Goal: Information Seeking & Learning: Learn about a topic

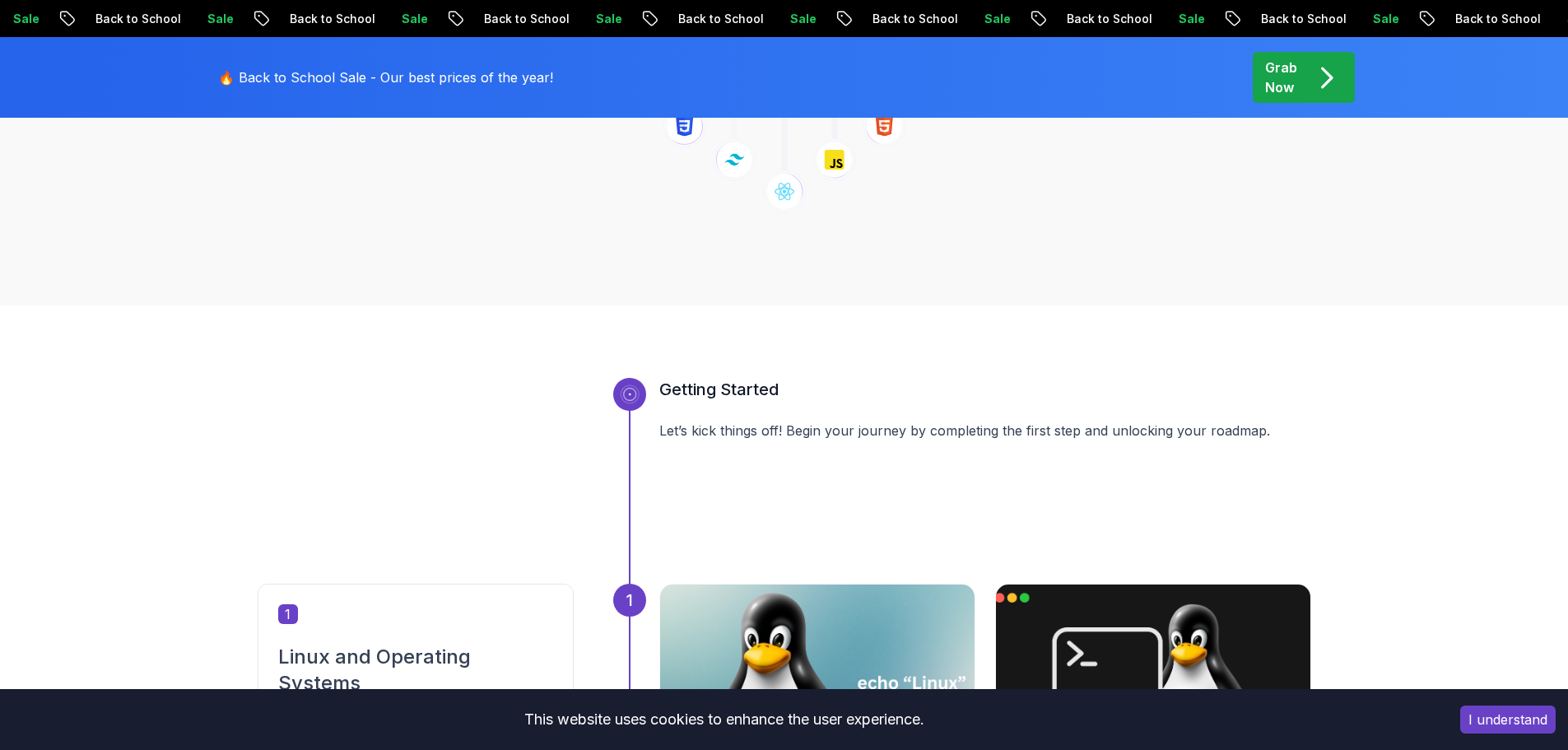
click at [1512, 728] on button "I understand" at bounding box center [1507, 719] width 95 height 28
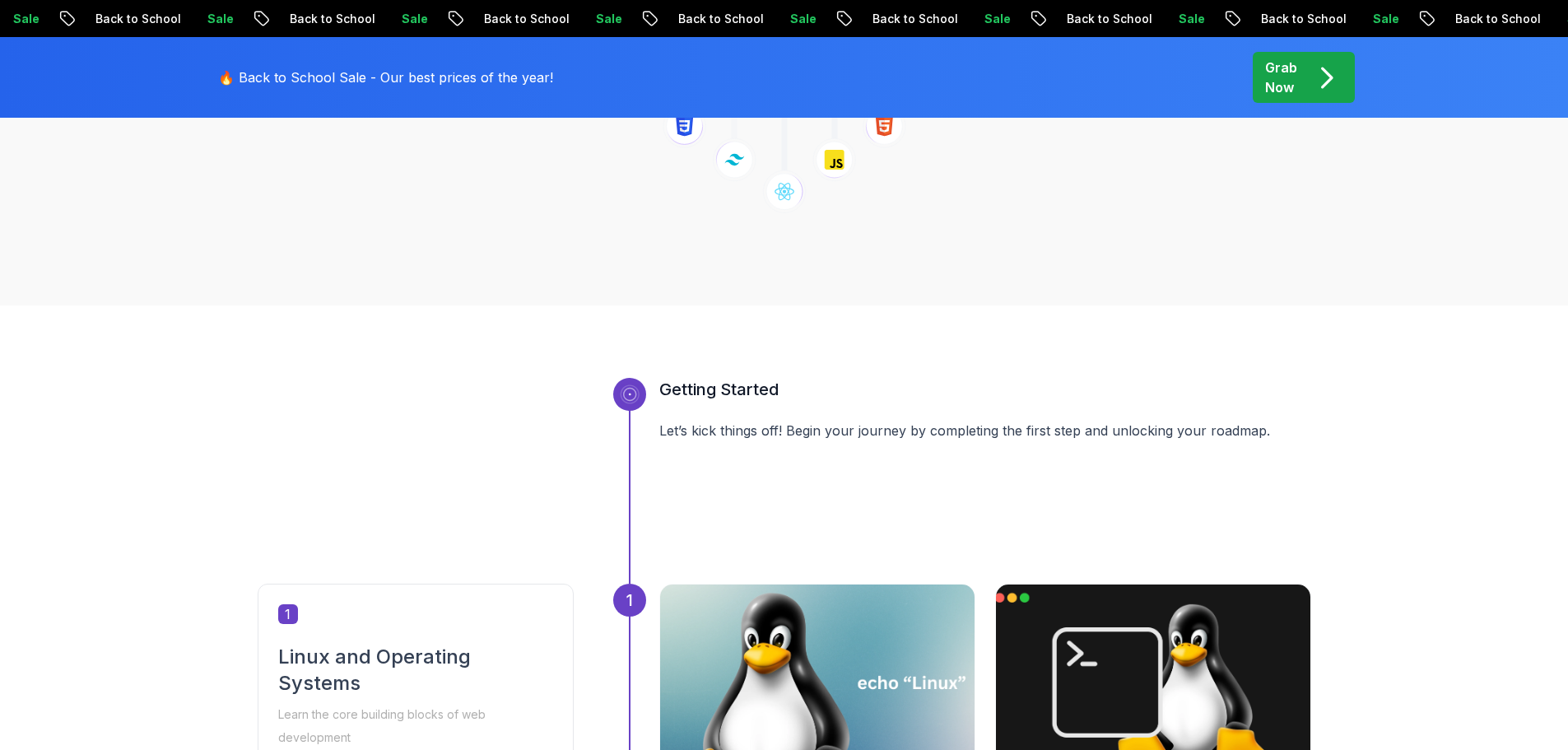
drag, startPoint x: 1502, startPoint y: 717, endPoint x: 1281, endPoint y: 563, distance: 269.4
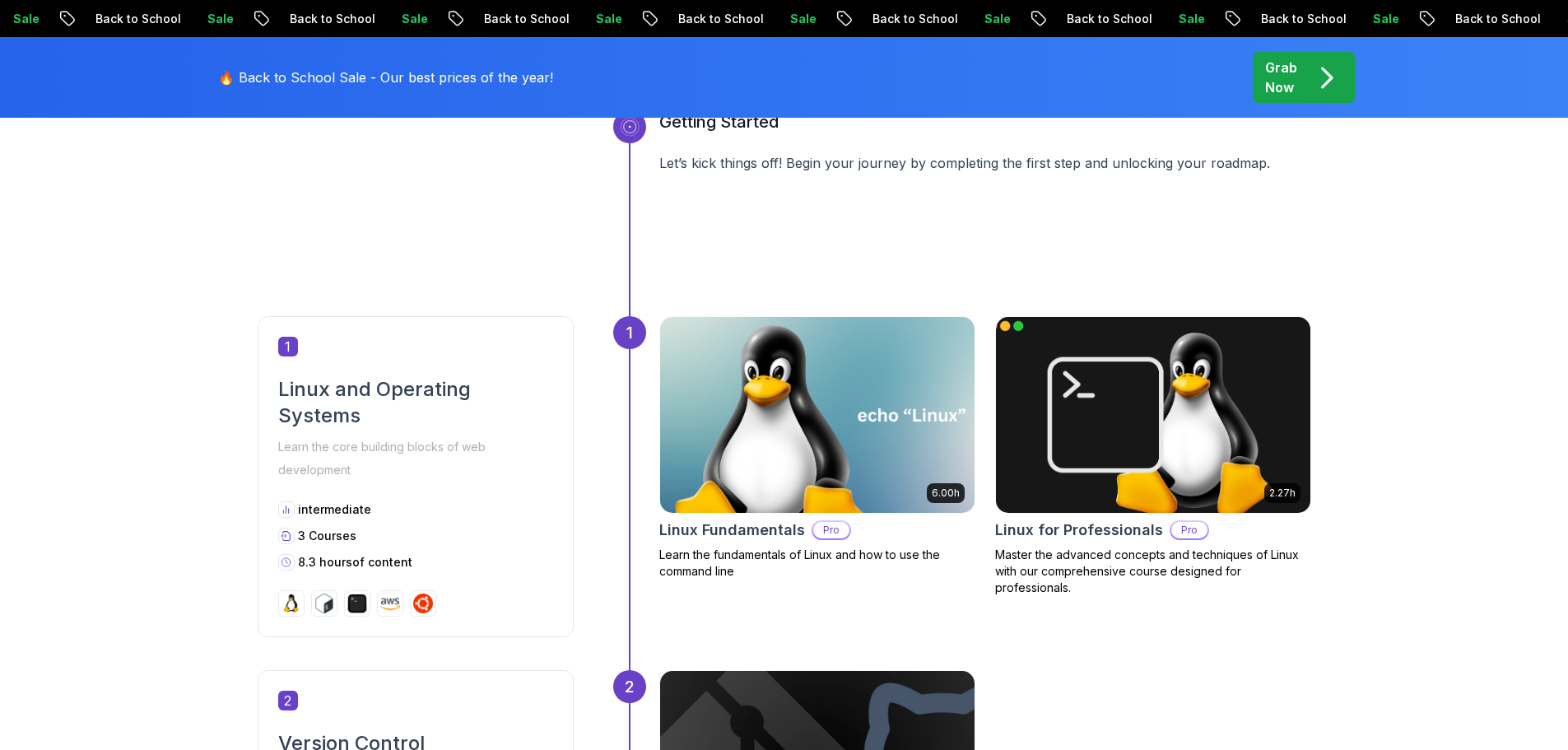
scroll to position [741, 0]
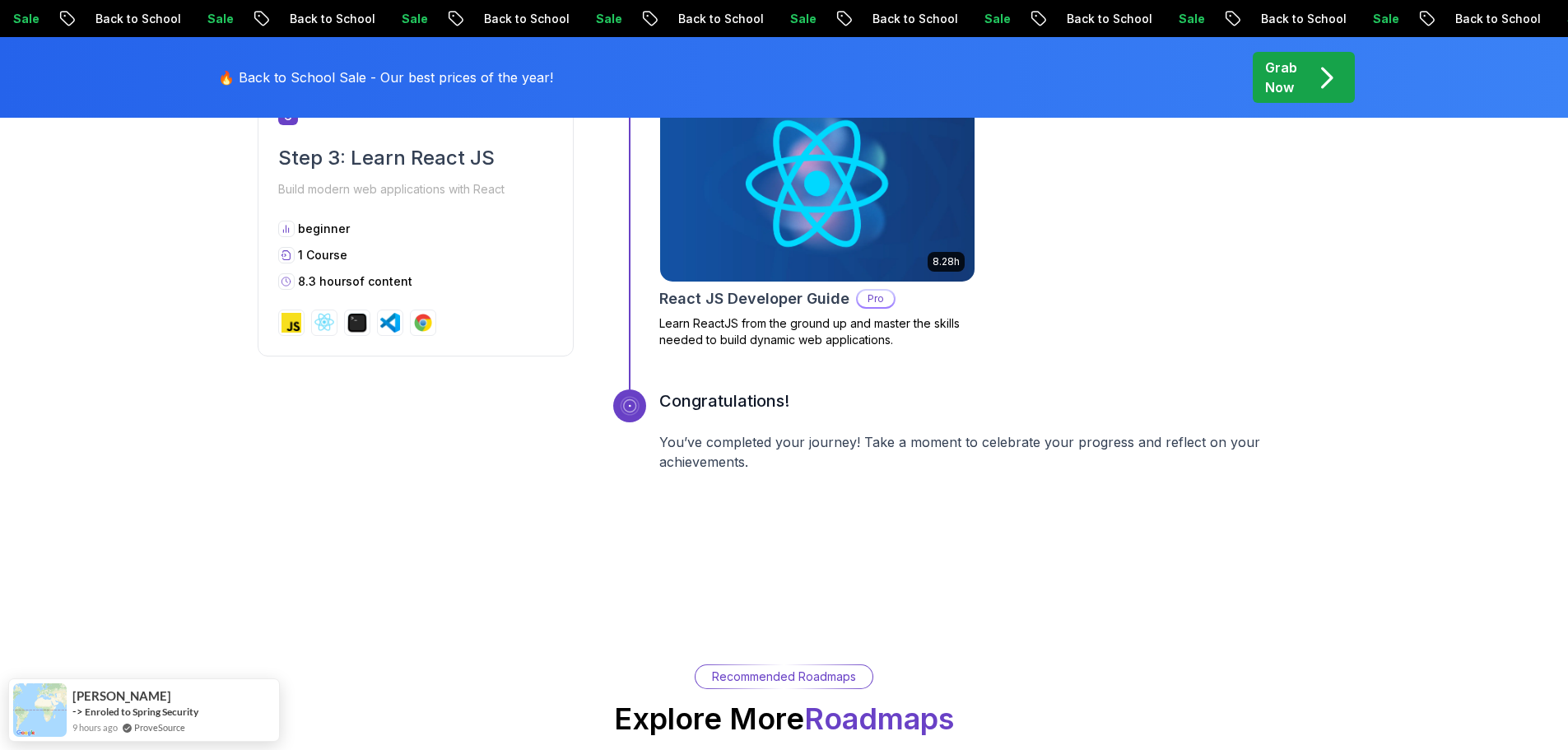
scroll to position [2799, 0]
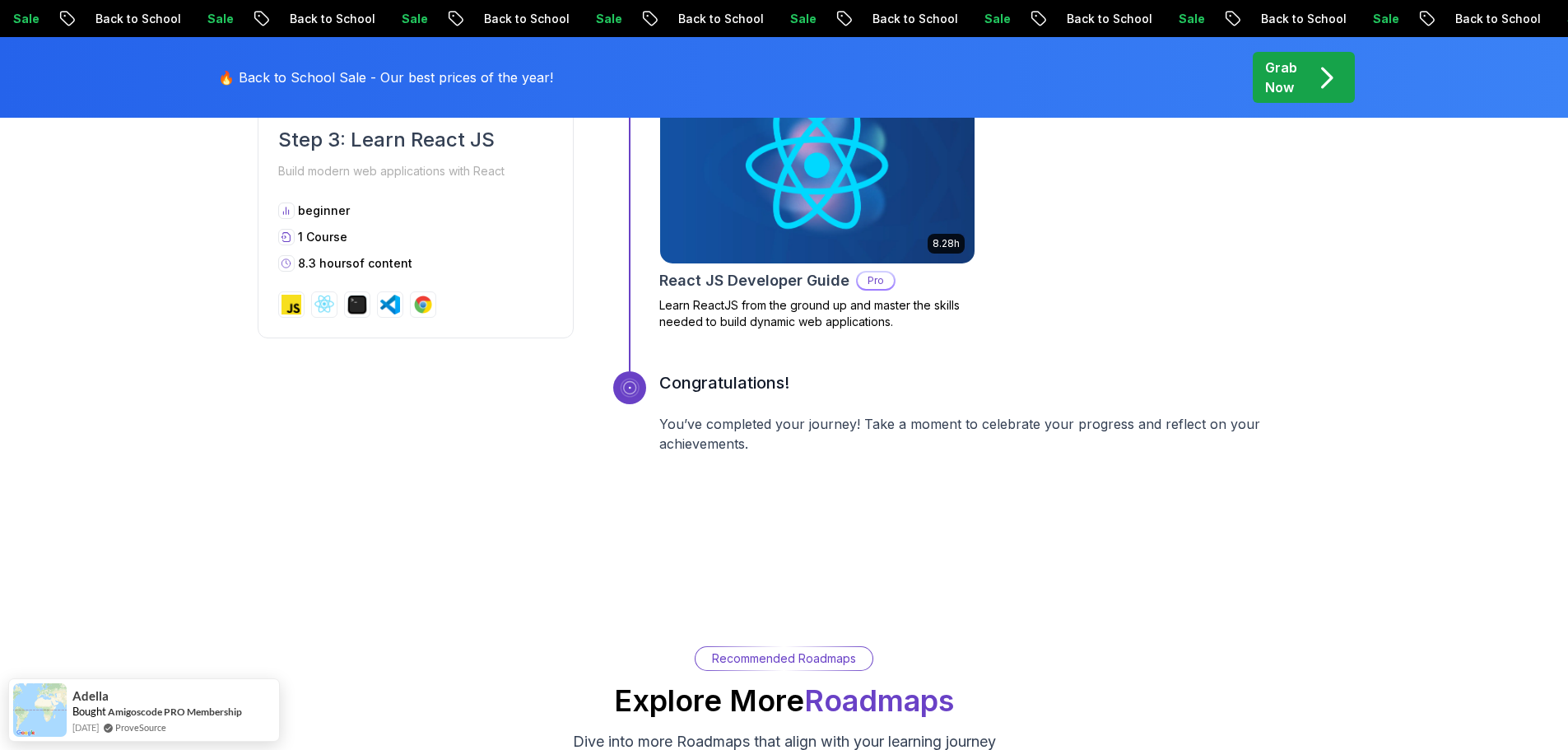
drag, startPoint x: 0, startPoint y: 449, endPoint x: 25, endPoint y: 438, distance: 27.3
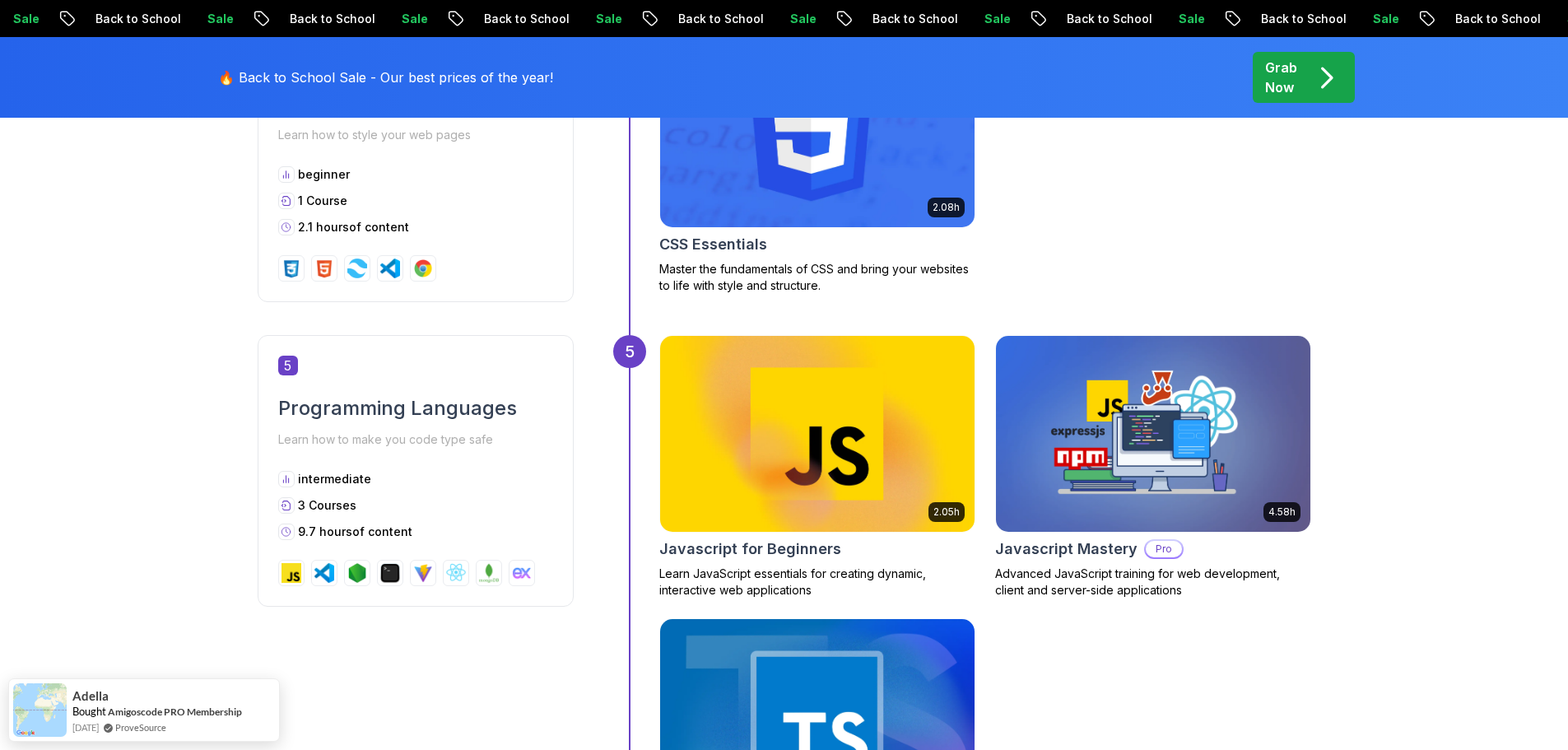
scroll to position [1977, 0]
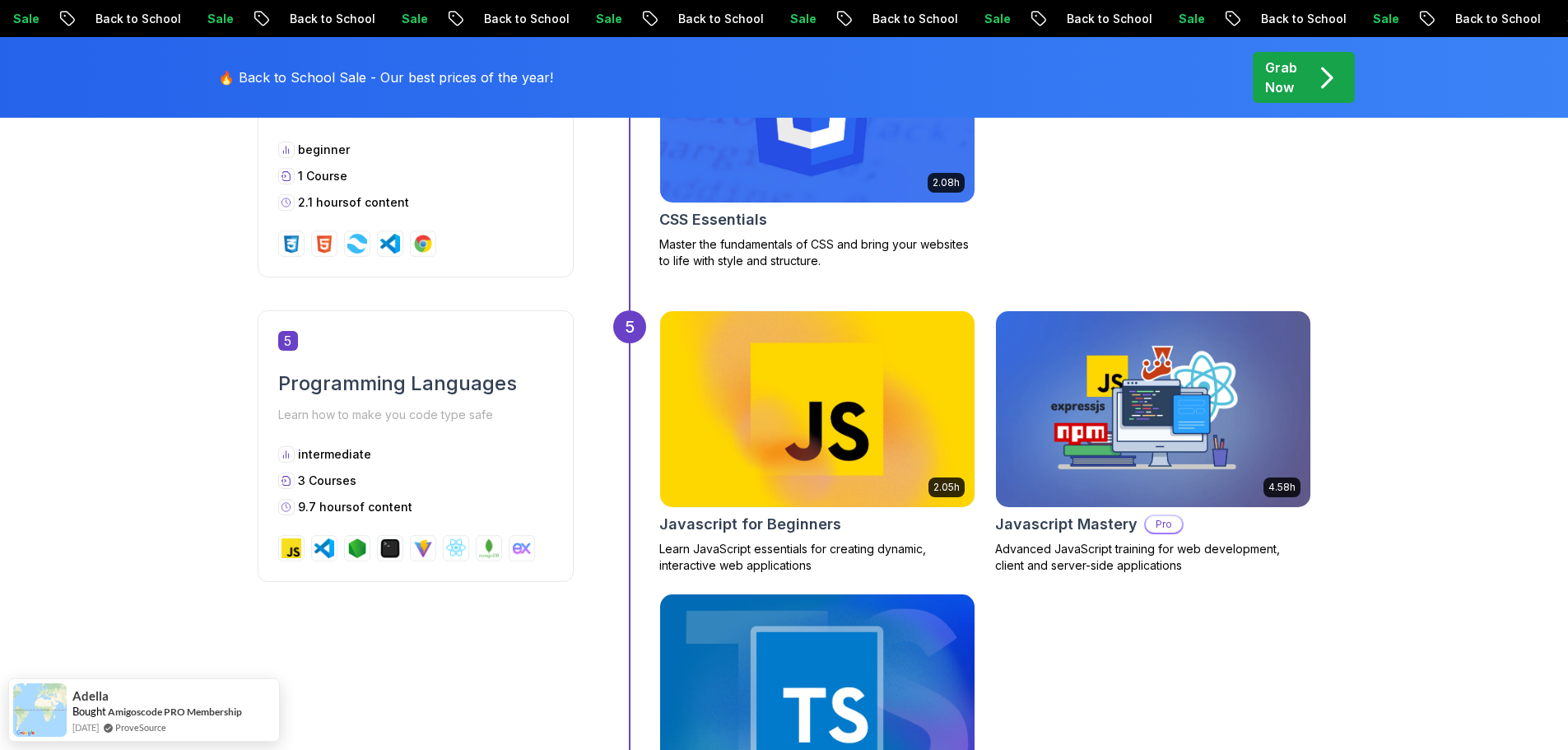
click at [0, 405] on div "Getting Started Let’s kick things off! Begin your journey by completing the fir…" at bounding box center [784, 65] width 1568 height 2650
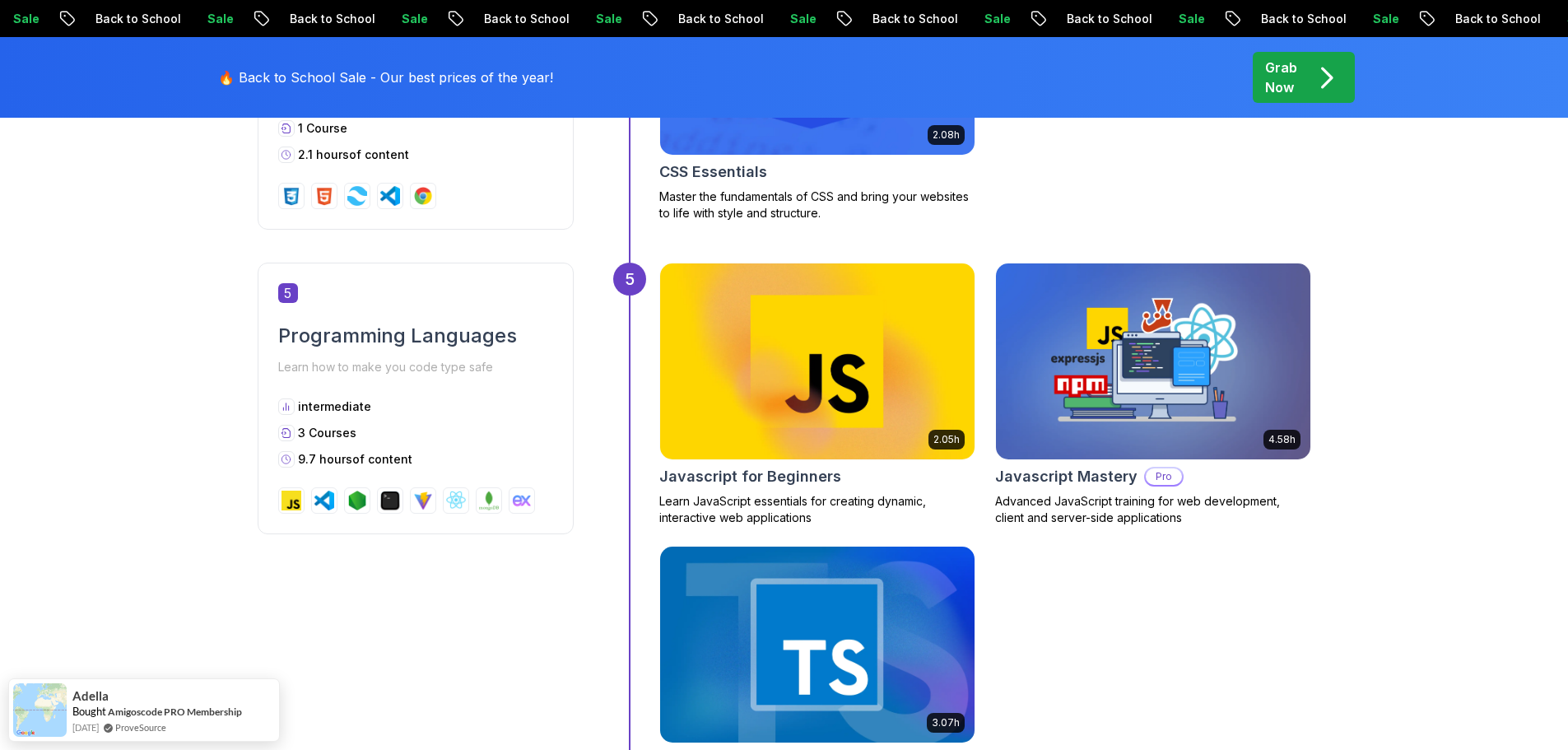
scroll to position [2058, 0]
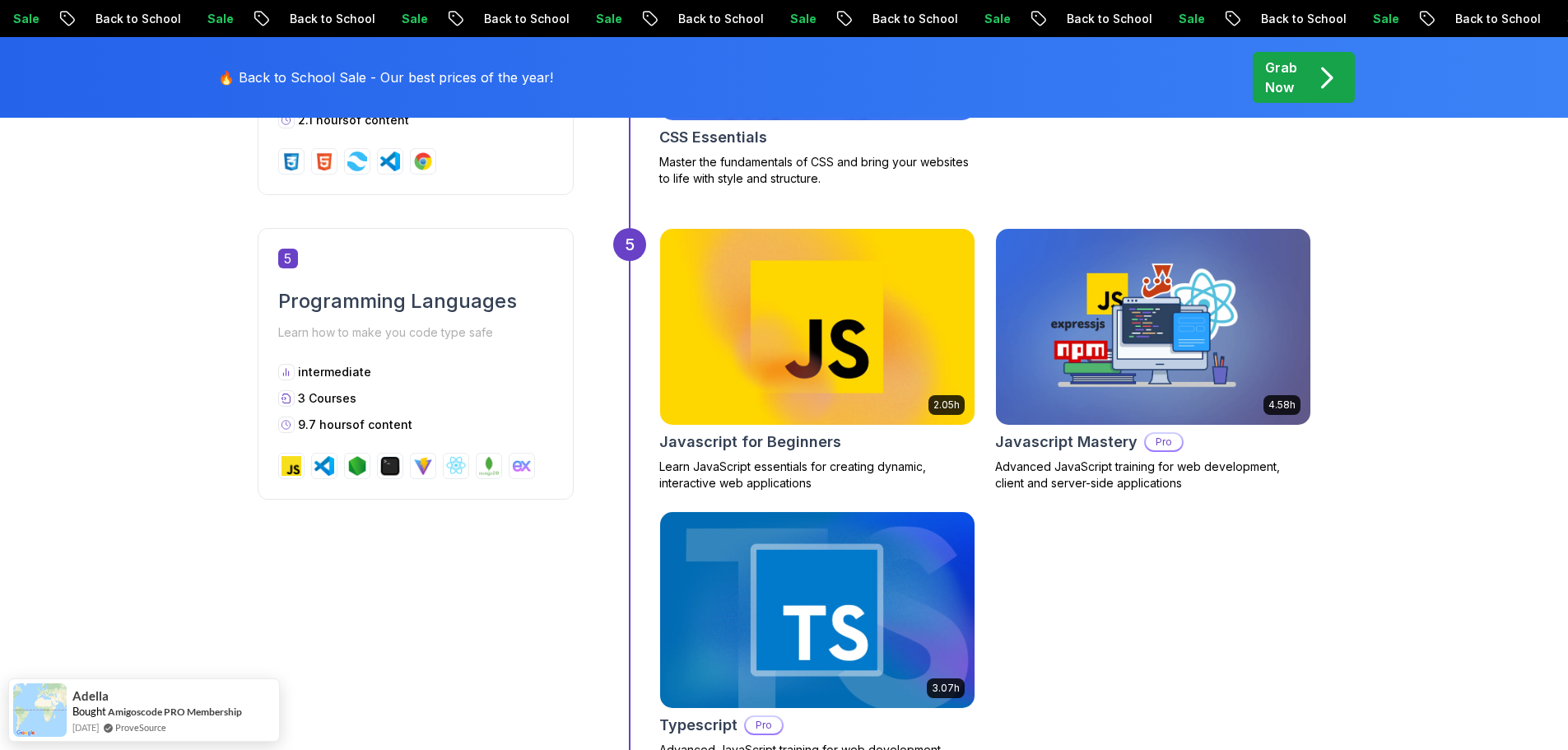
drag, startPoint x: 1252, startPoint y: 575, endPoint x: 1171, endPoint y: 629, distance: 97.3
click at [1171, 629] on div "2.05h Javascript for Beginners Learn JavaScript essentials for creating dynamic…" at bounding box center [985, 501] width 652 height 547
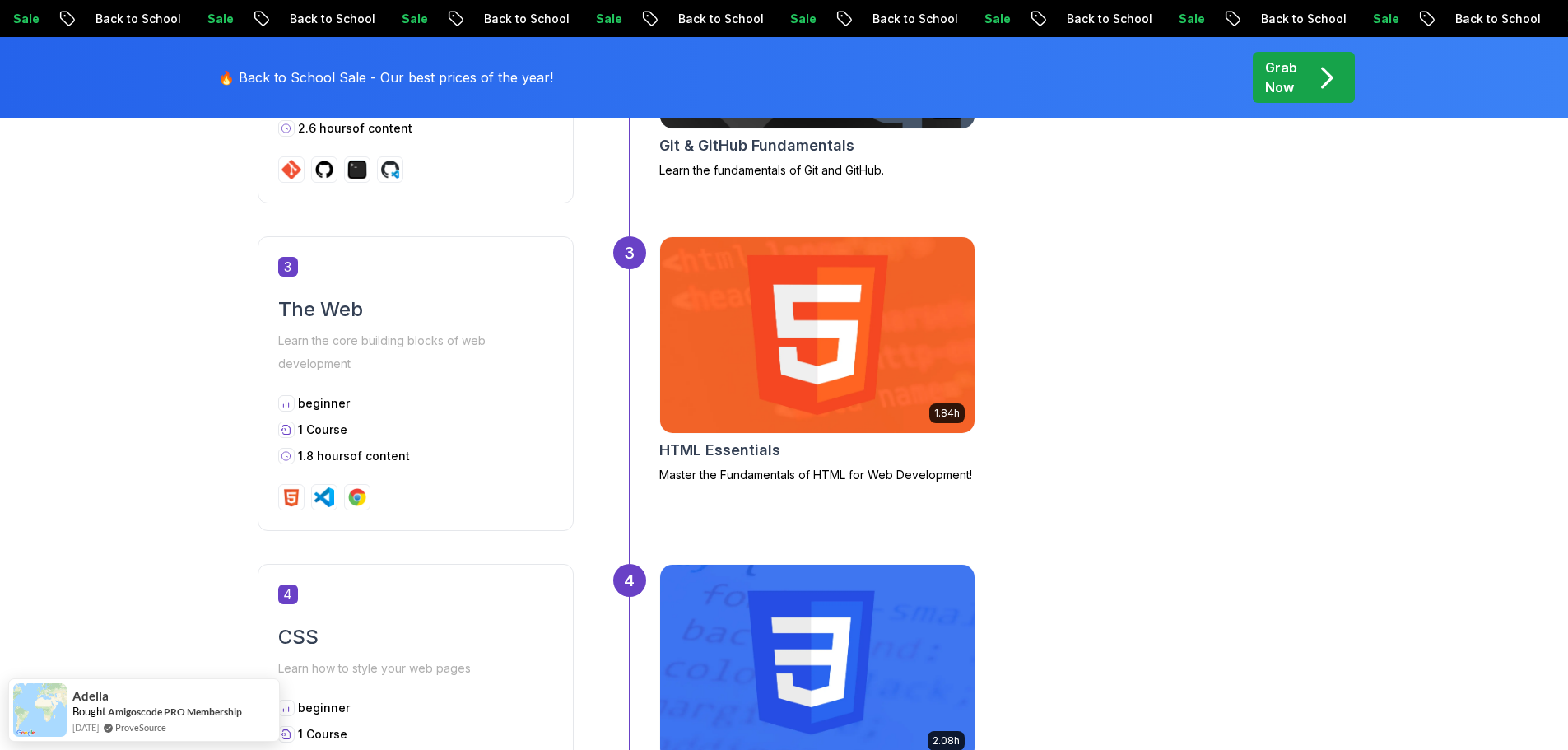
scroll to position [1400, 0]
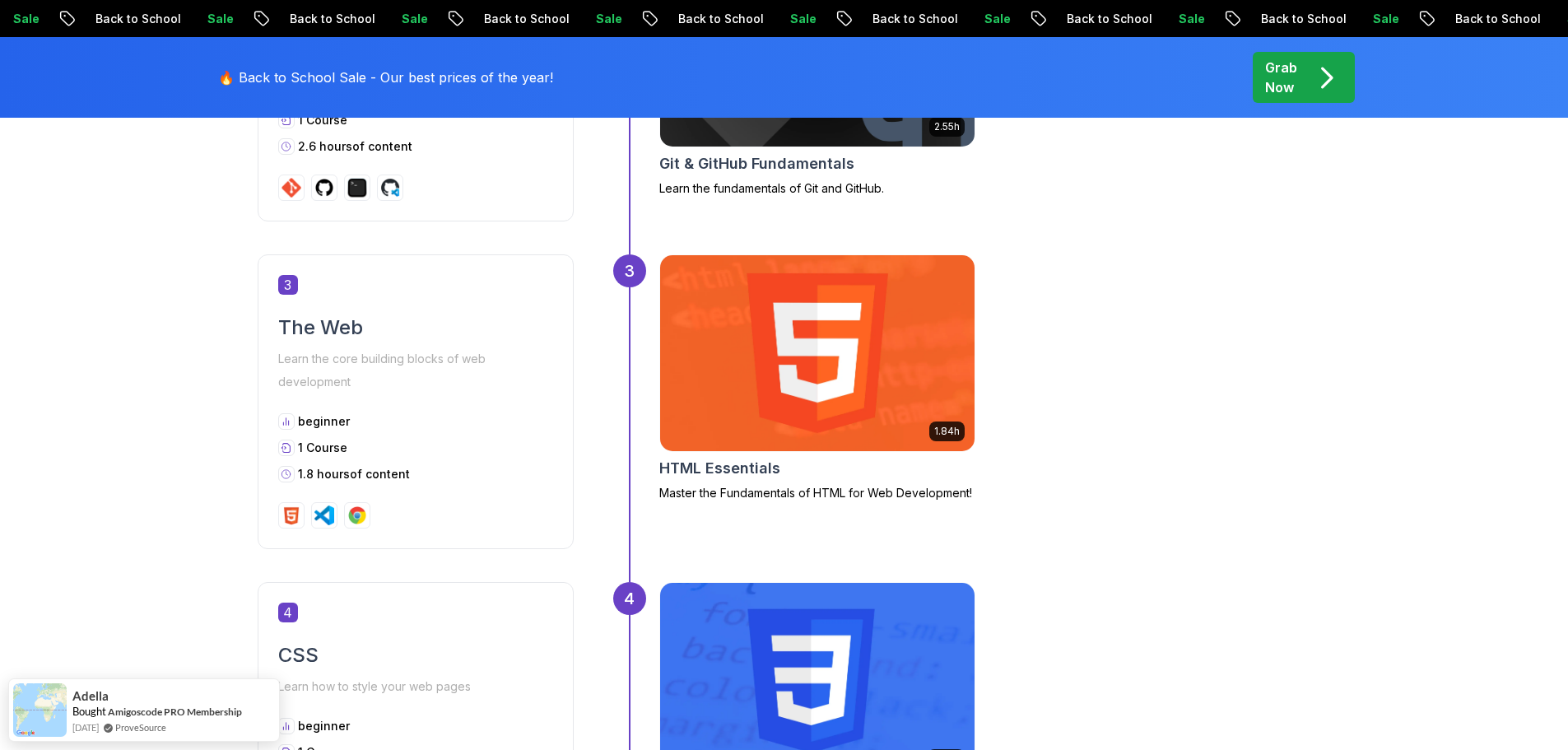
click at [839, 376] on img at bounding box center [817, 353] width 330 height 206
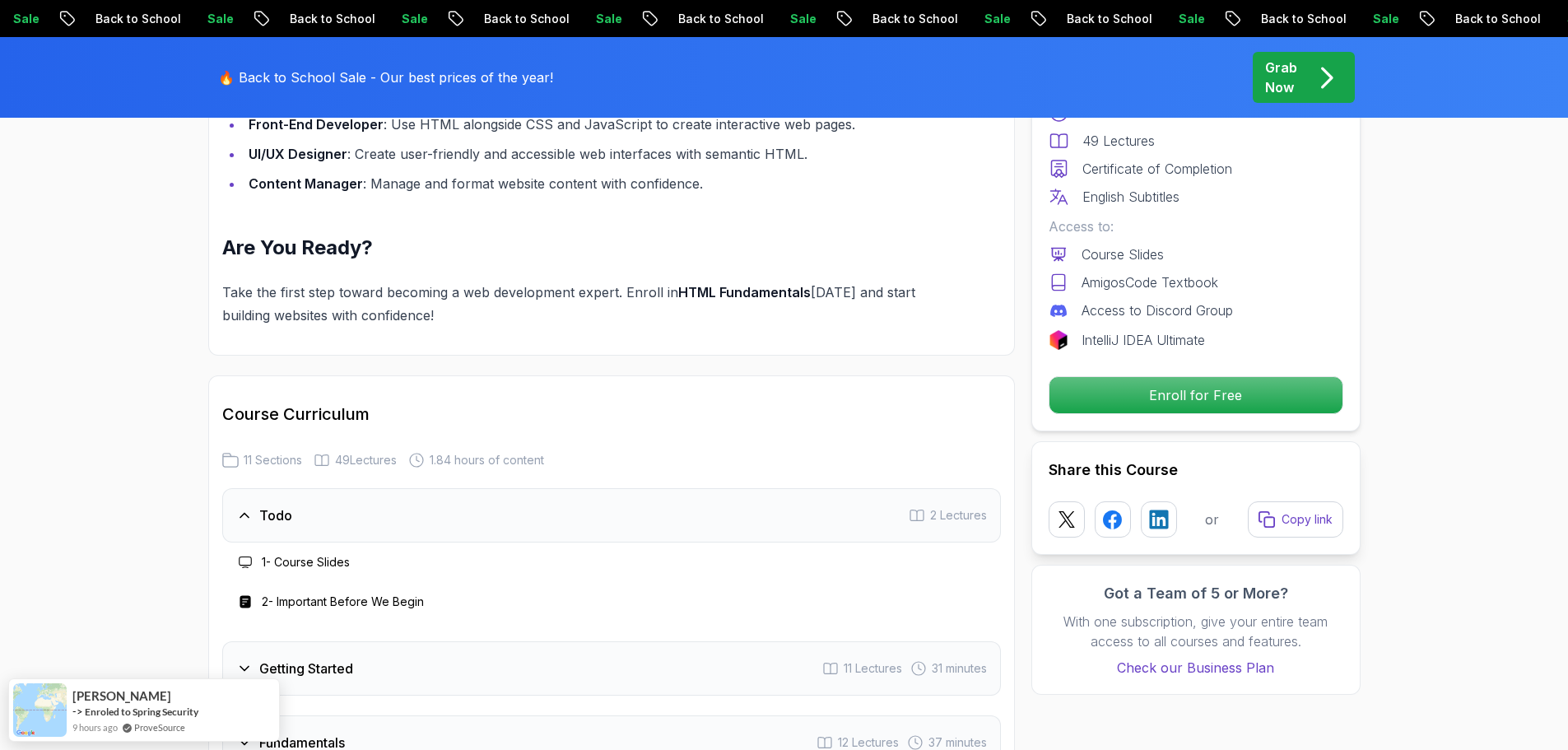
scroll to position [1894, 0]
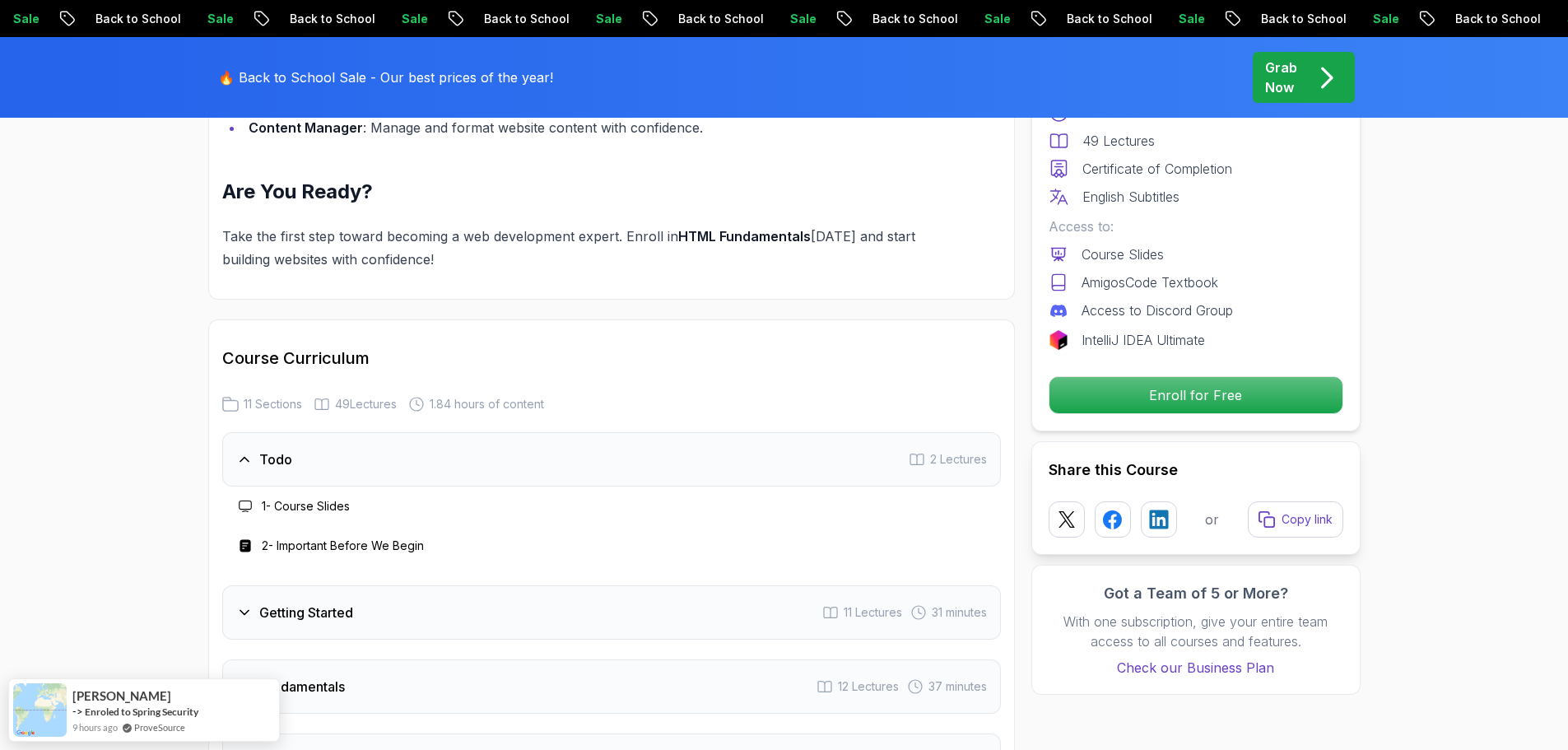
click at [1110, 419] on div "Free Course Includes: 1.84 Hours 49 Lectures Certificate of Completion English …" at bounding box center [1195, 219] width 329 height 425
click at [1116, 407] on p "Enroll for Free" at bounding box center [1195, 395] width 279 height 35
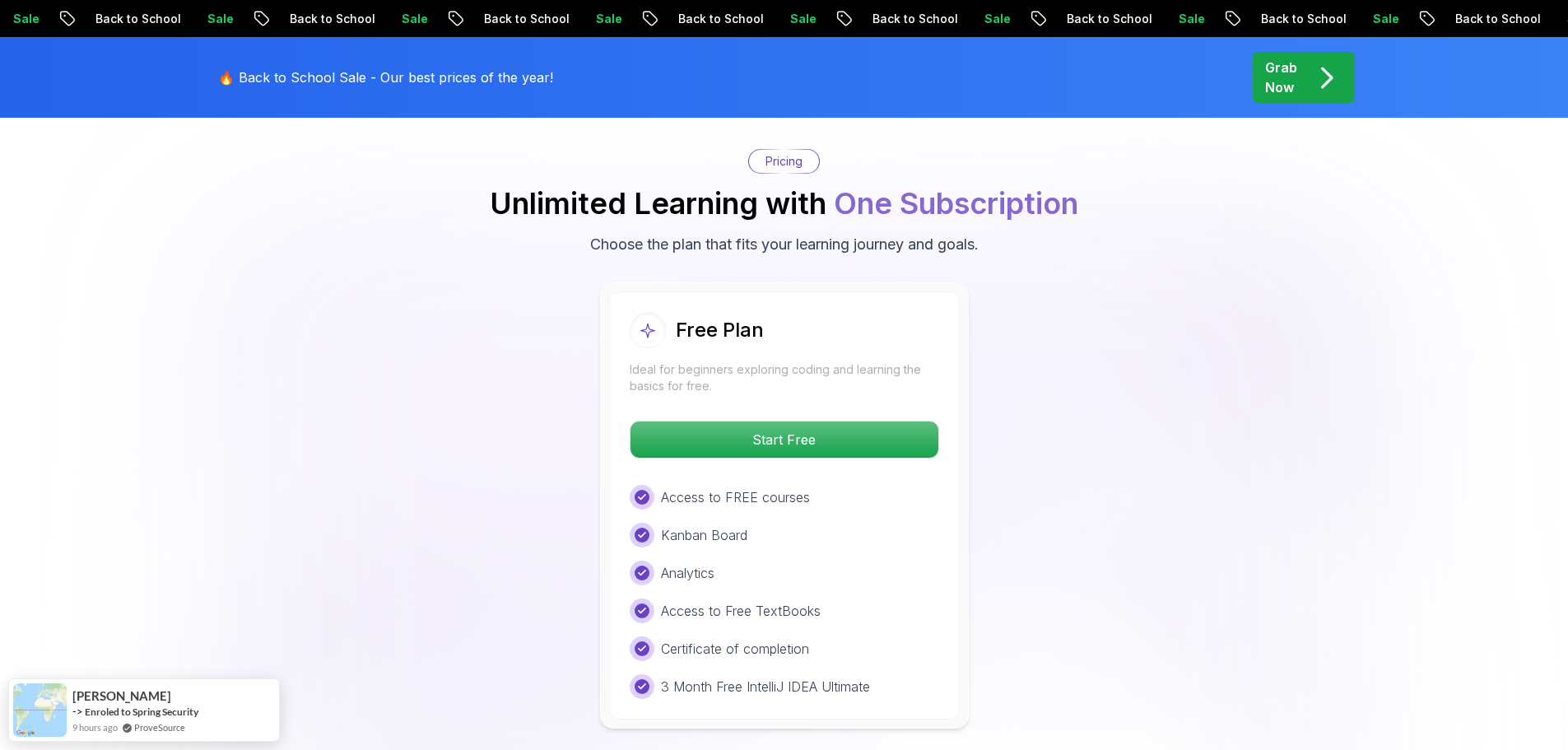
scroll to position [3333, 0]
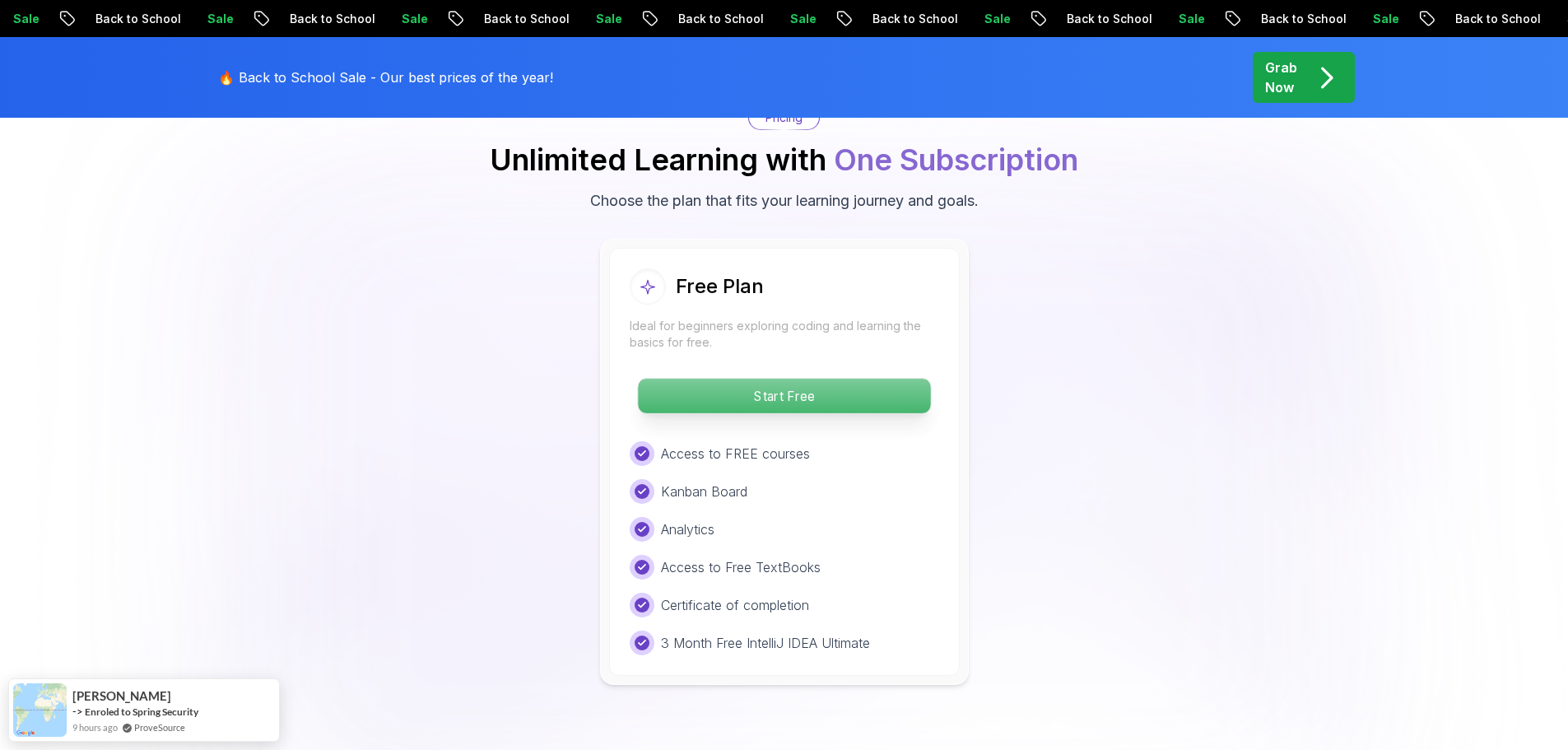
click at [831, 401] on p "Start Free" at bounding box center [784, 396] width 292 height 35
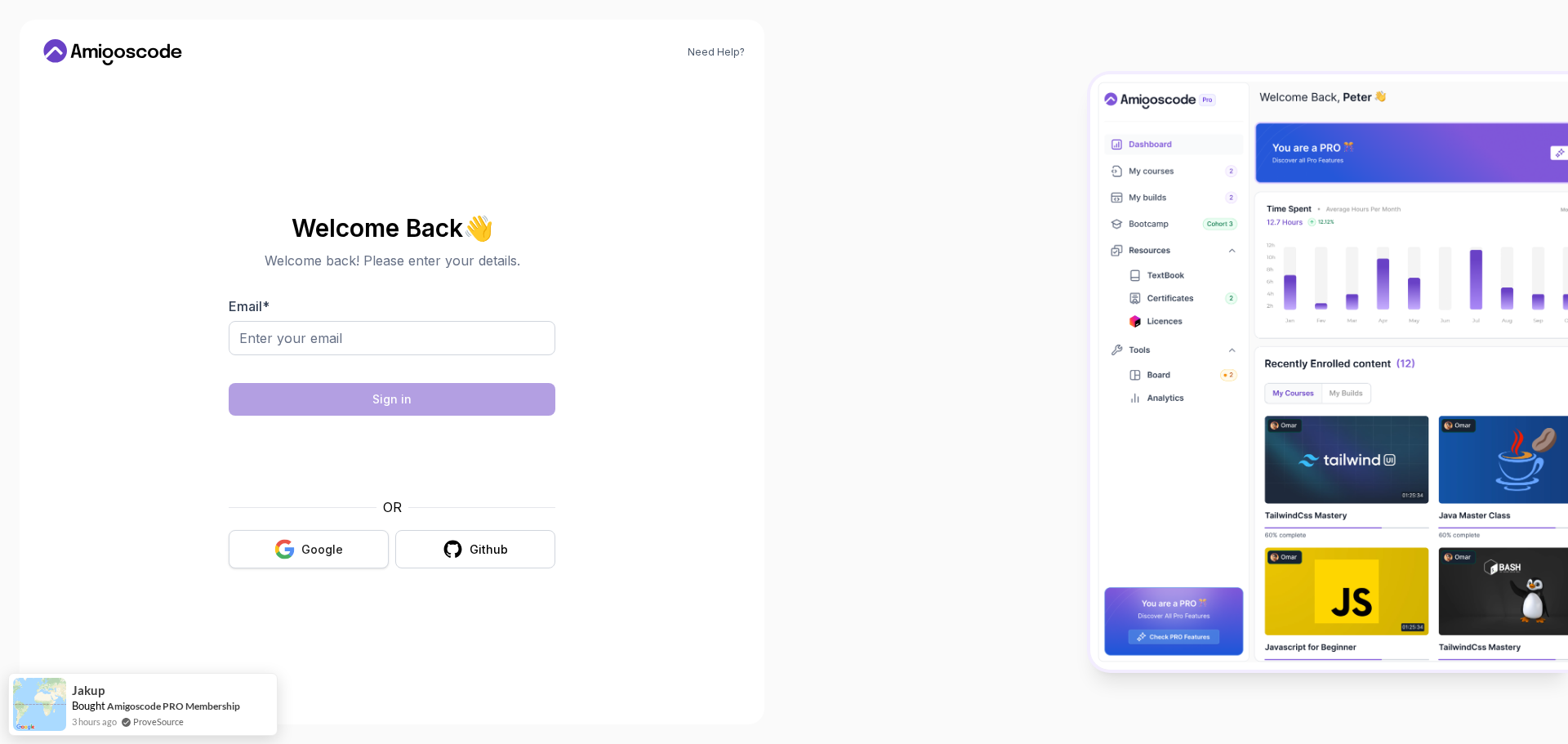
click at [296, 561] on button "Google" at bounding box center [309, 549] width 160 height 39
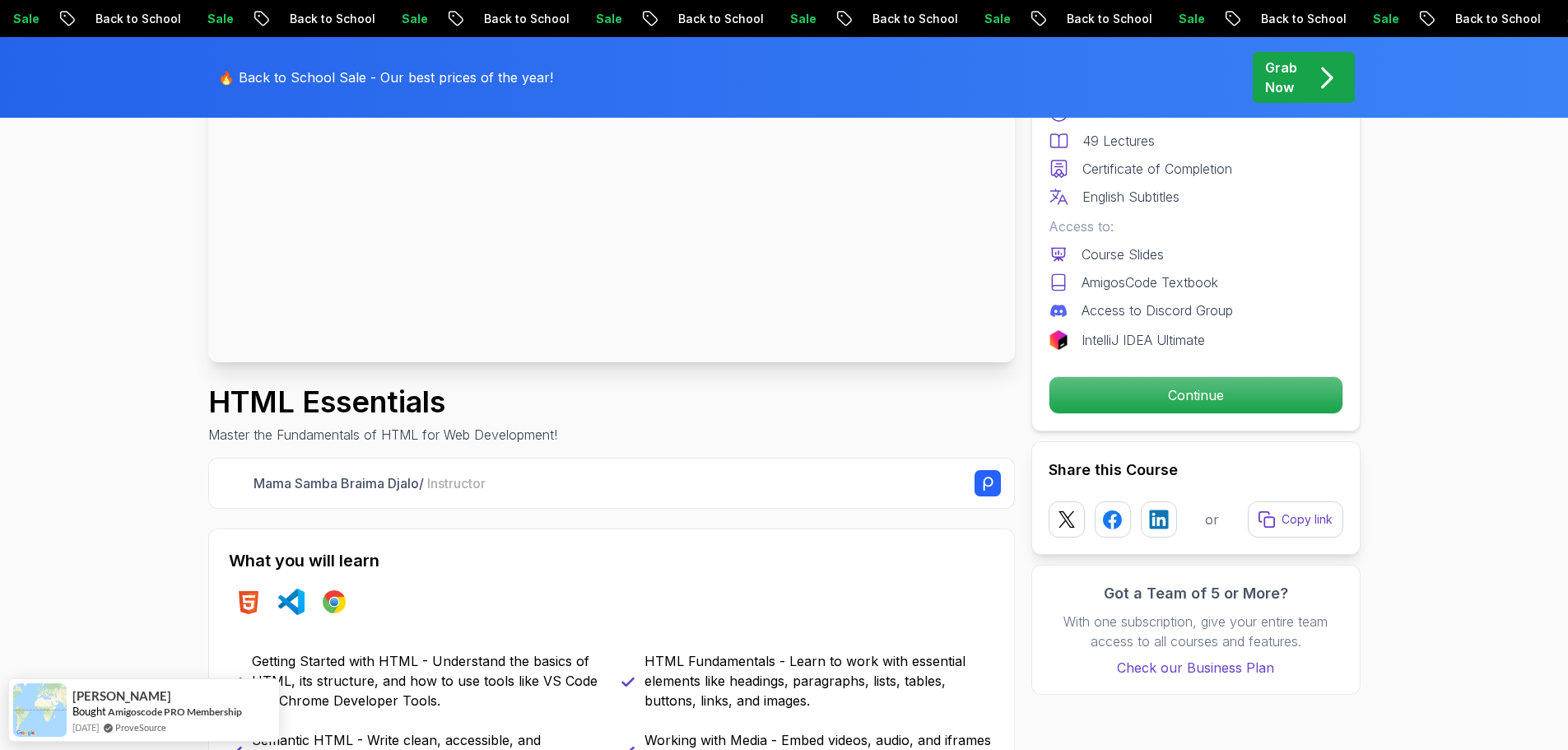
scroll to position [330, 0]
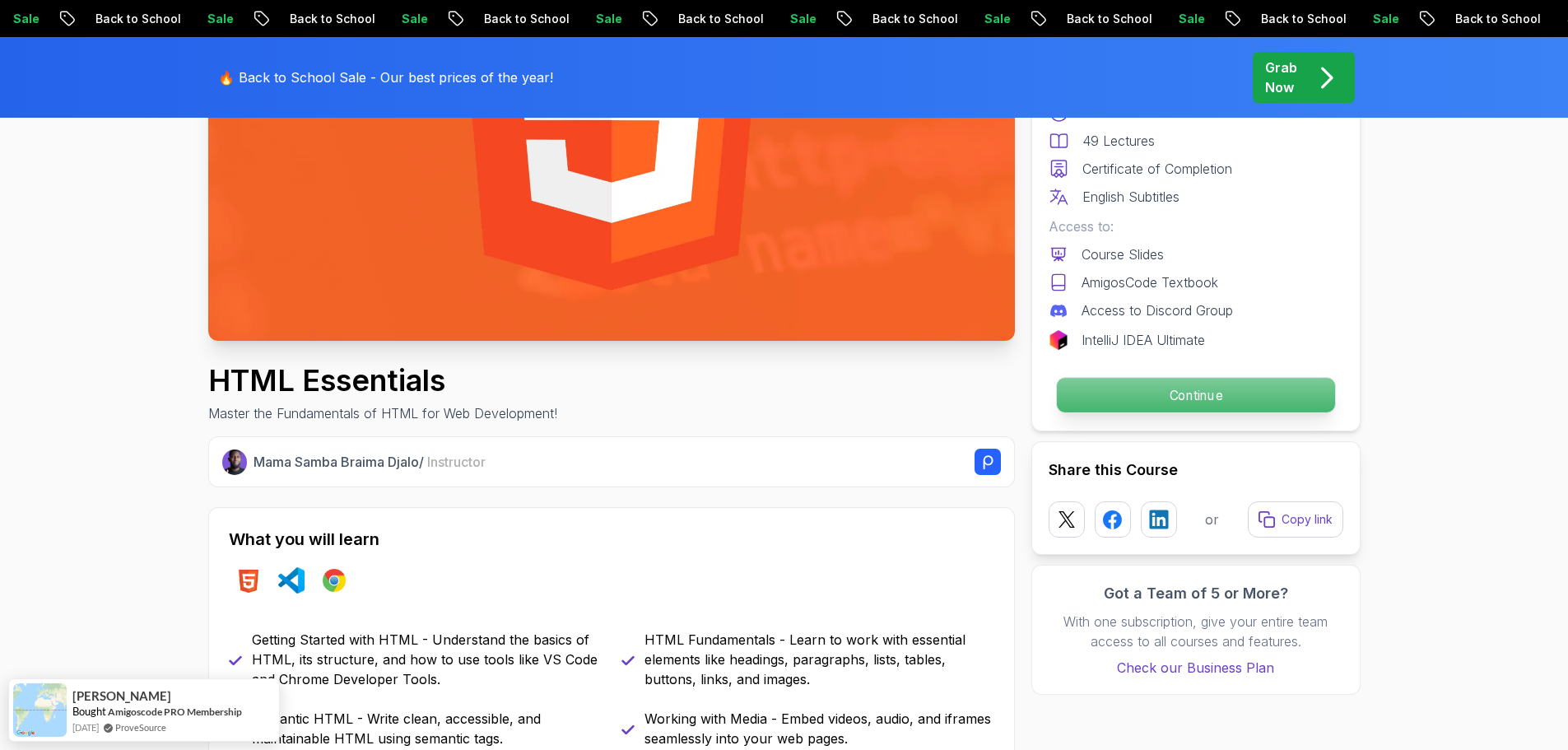
click at [1143, 392] on p "Continue" at bounding box center [1195, 395] width 279 height 35
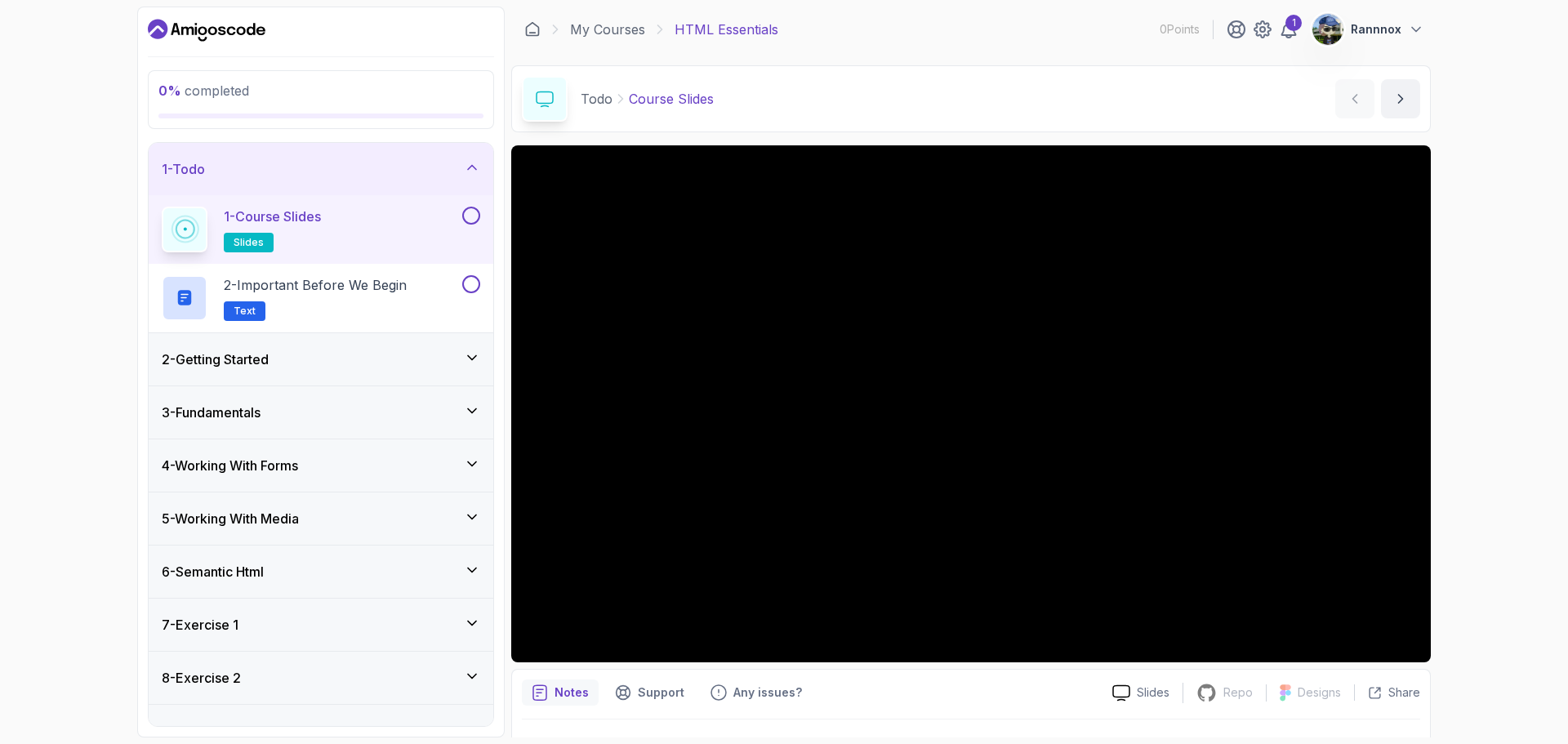
click at [258, 242] on span "slides" at bounding box center [249, 242] width 31 height 14
click at [357, 319] on h2 "2 - Important Before We Begin Text" at bounding box center [314, 298] width 183 height 46
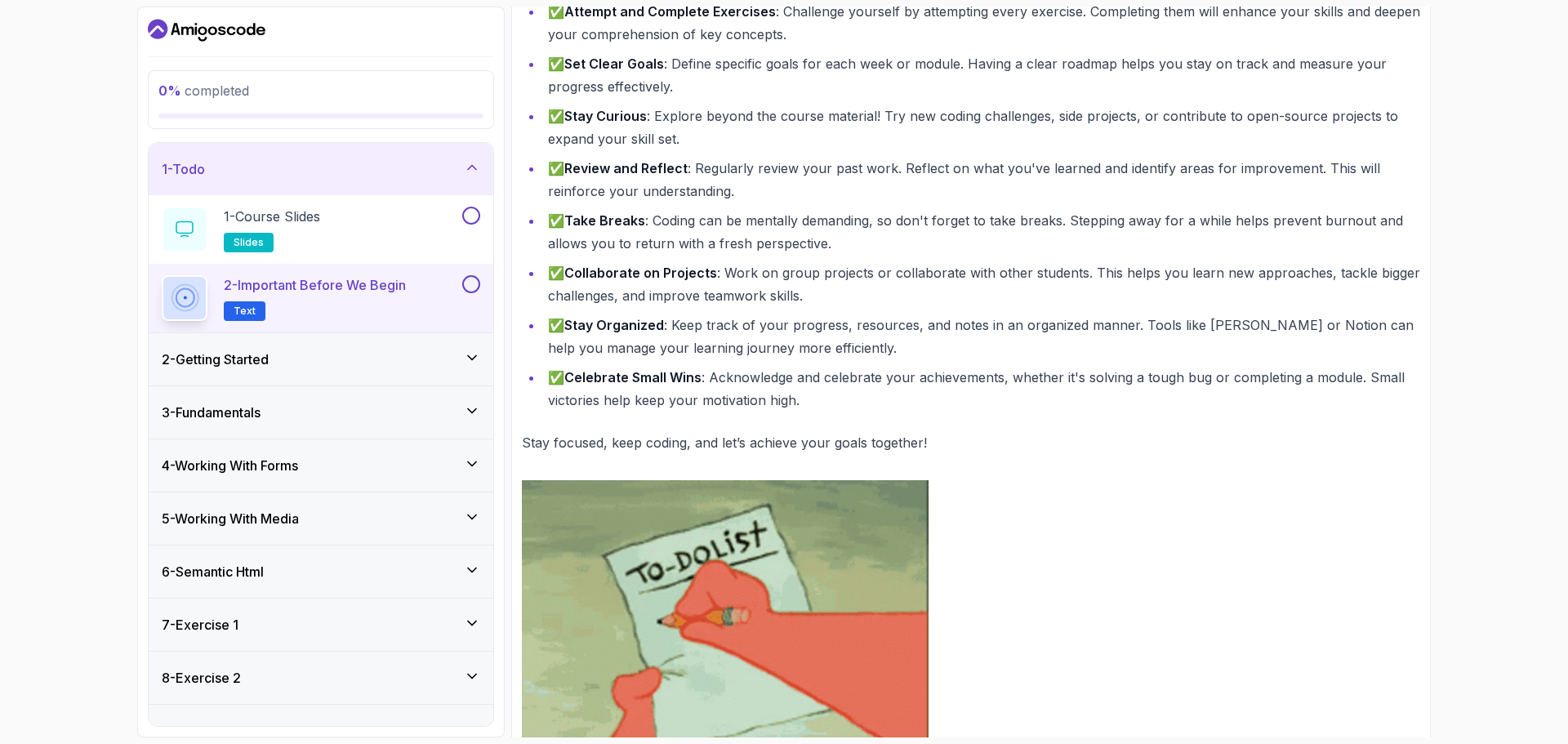
scroll to position [593, 0]
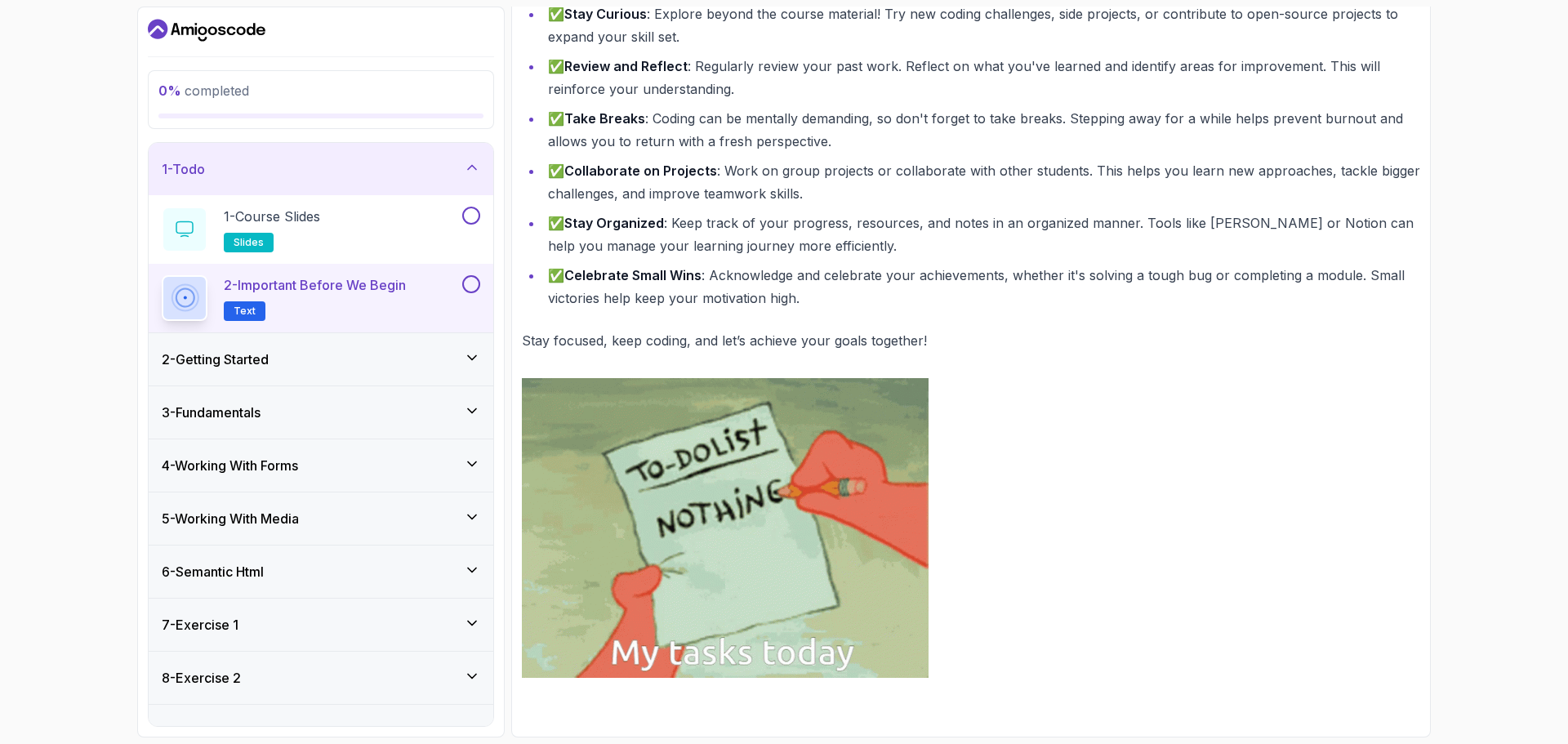
click at [372, 347] on div "2 - Getting Started" at bounding box center [321, 359] width 345 height 52
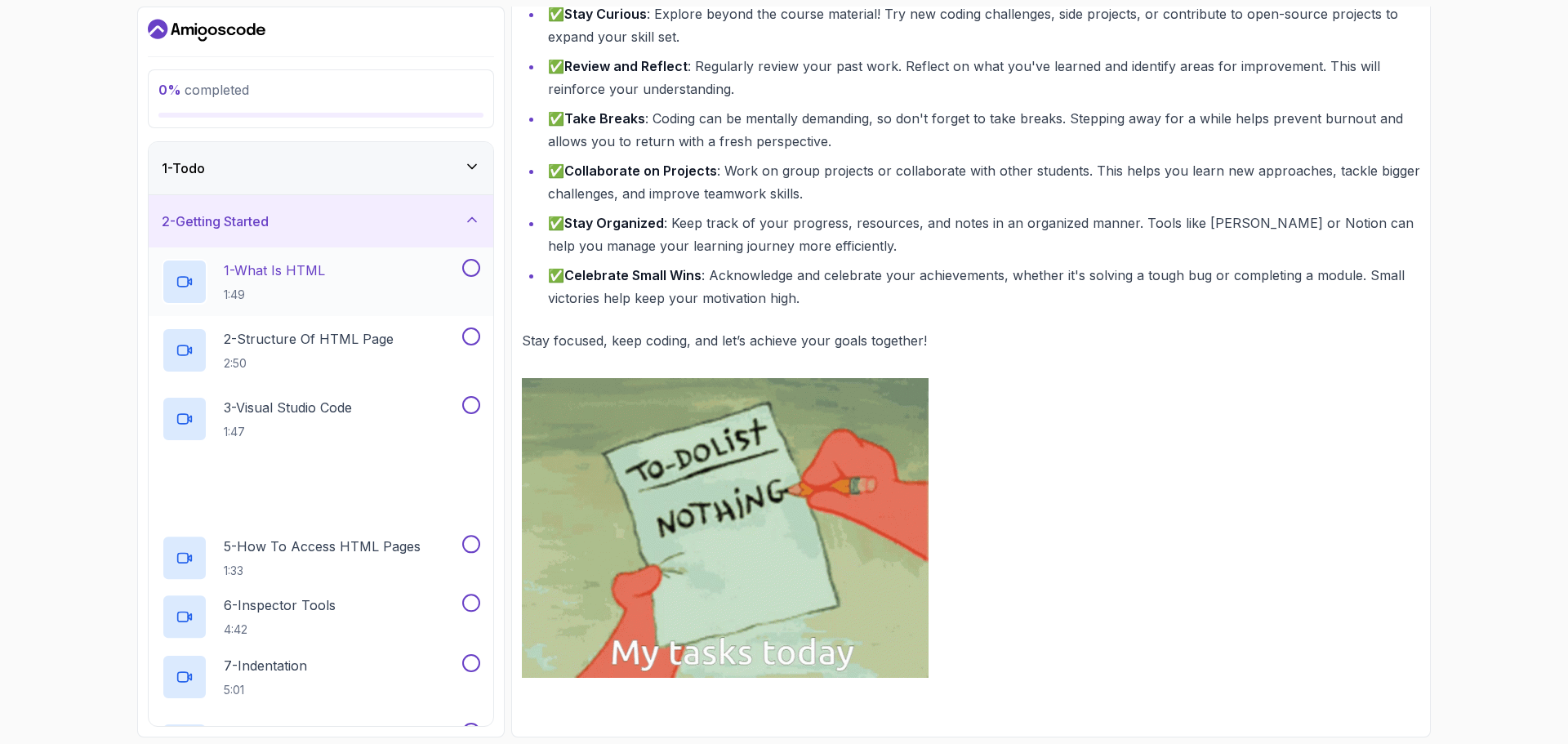
click at [331, 281] on div "1 - What Is HTML 1:49" at bounding box center [311, 281] width 297 height 46
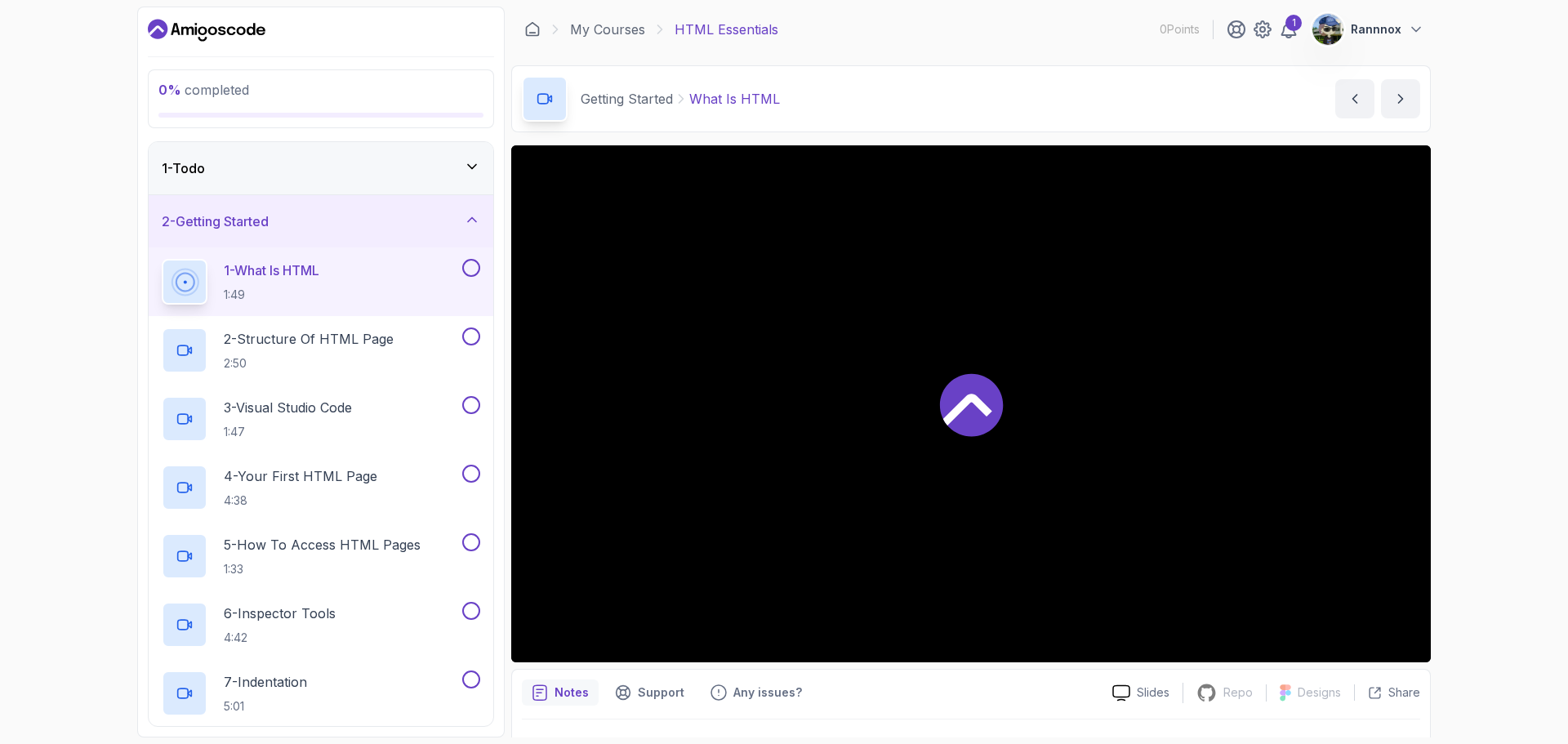
click at [947, 403] on icon at bounding box center [972, 404] width 63 height 63
